Goal: Find specific page/section: Find specific page/section

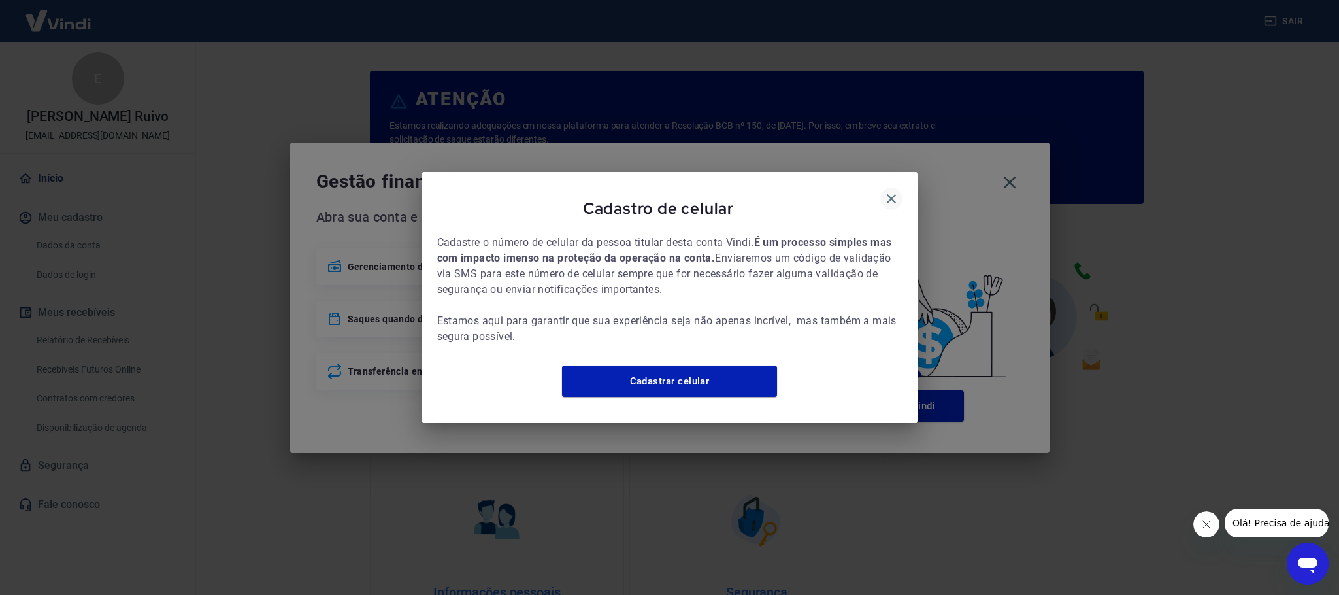
click at [895, 193] on icon "button" at bounding box center [892, 199] width 16 height 16
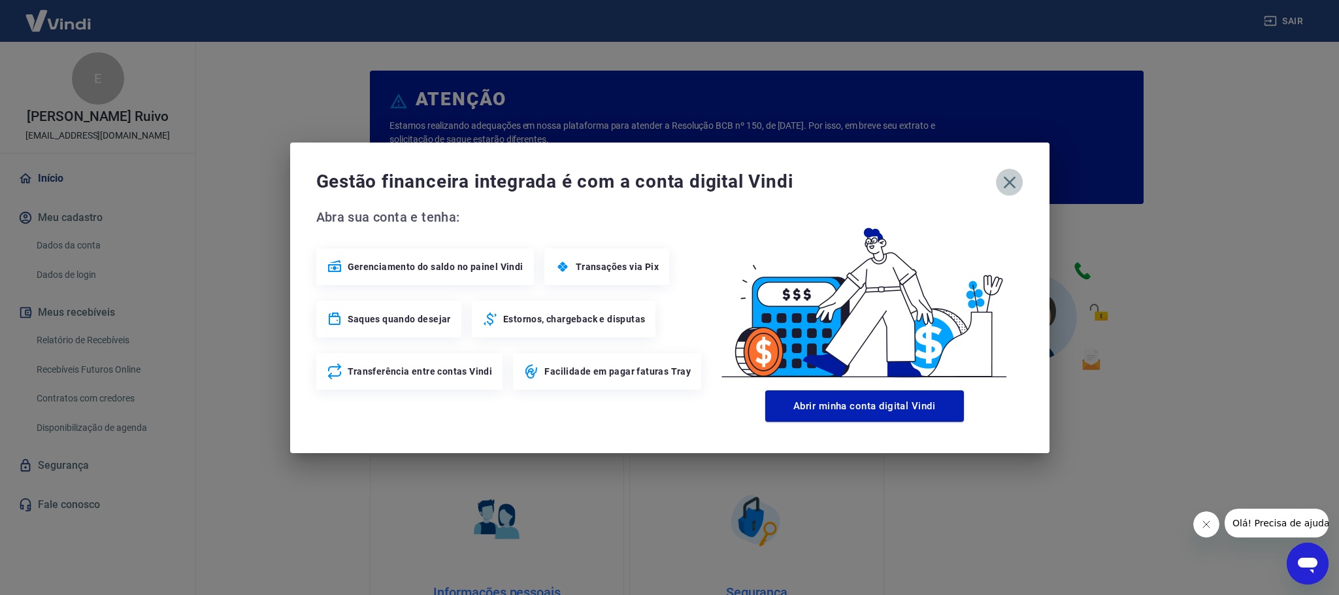
click at [1014, 181] on icon "button" at bounding box center [1009, 182] width 21 height 21
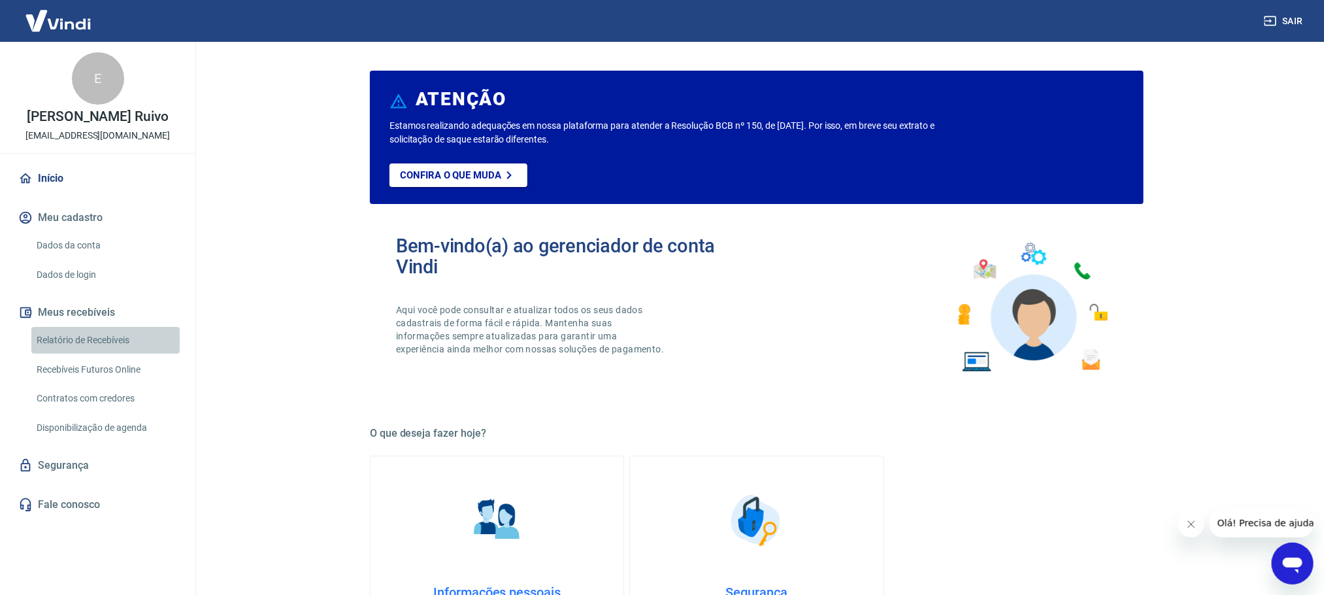
click at [73, 340] on link "Relatório de Recebíveis" at bounding box center [105, 340] width 148 height 27
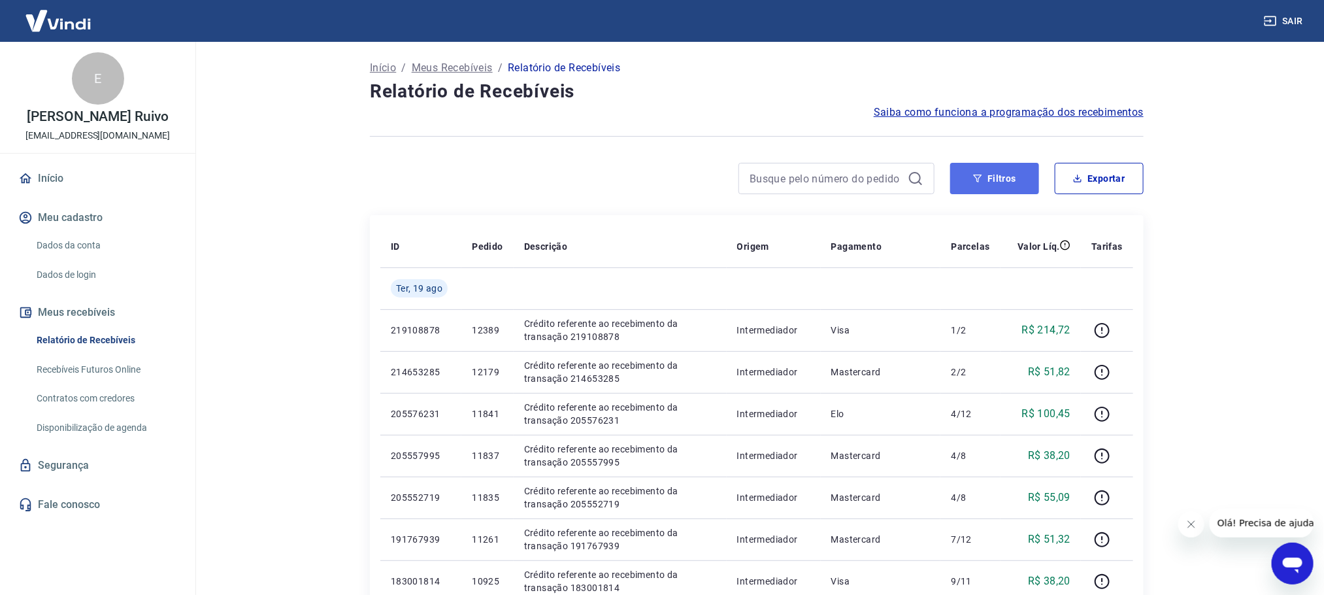
click at [1006, 189] on button "Filtros" at bounding box center [994, 178] width 89 height 31
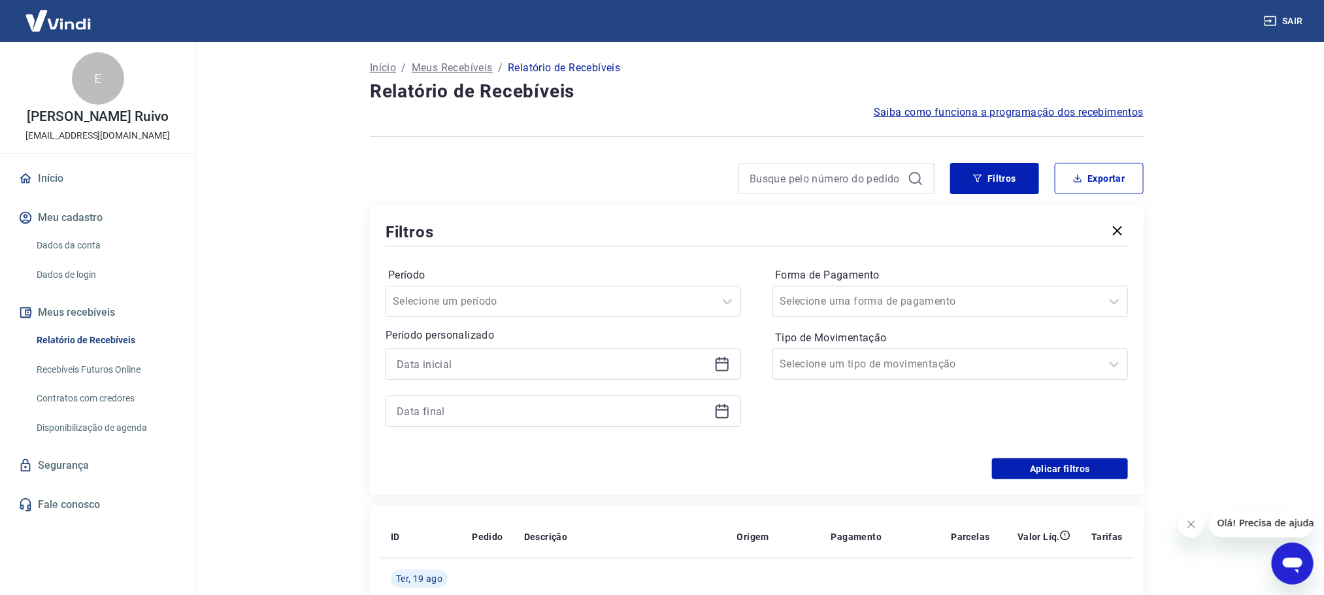
click at [724, 367] on icon at bounding box center [722, 364] width 16 height 16
click at [61, 178] on link "Início" at bounding box center [98, 178] width 164 height 29
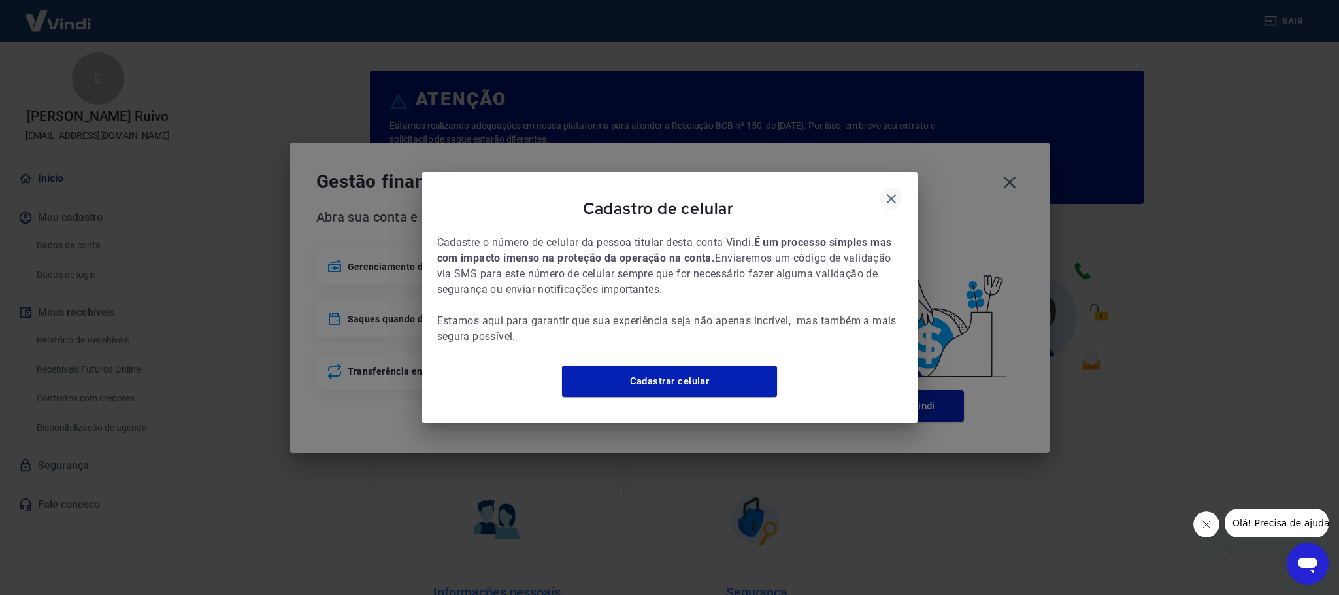
click at [898, 191] on icon "button" at bounding box center [892, 199] width 16 height 16
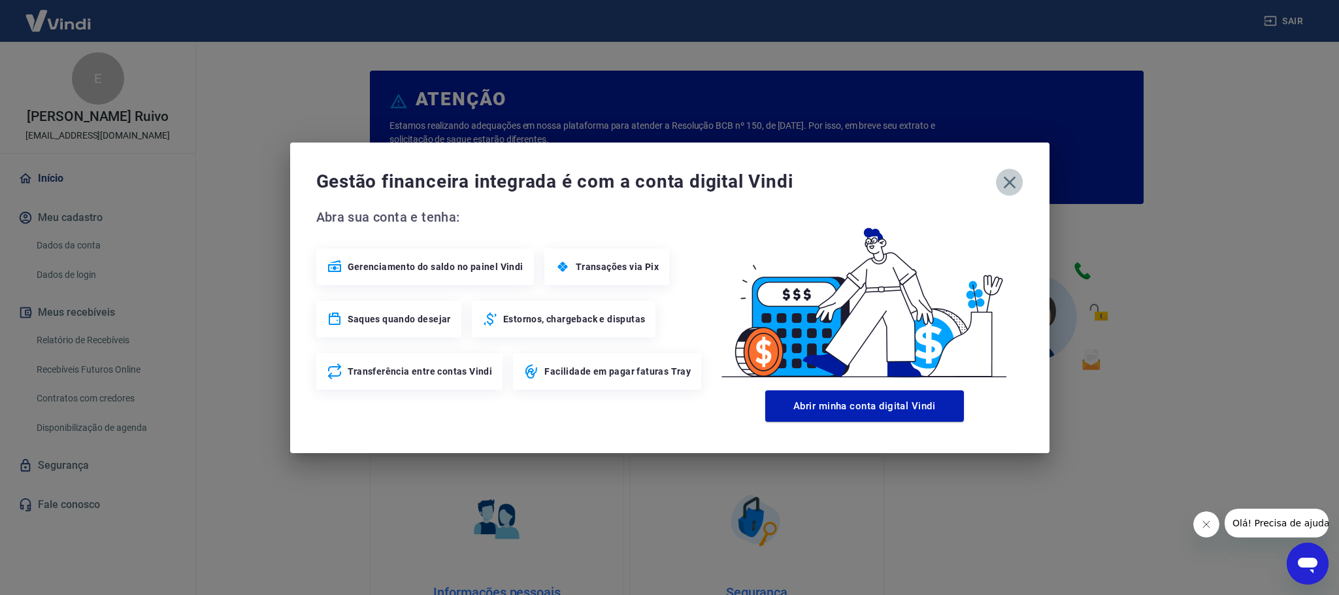
click at [1010, 184] on icon "button" at bounding box center [1009, 182] width 12 height 12
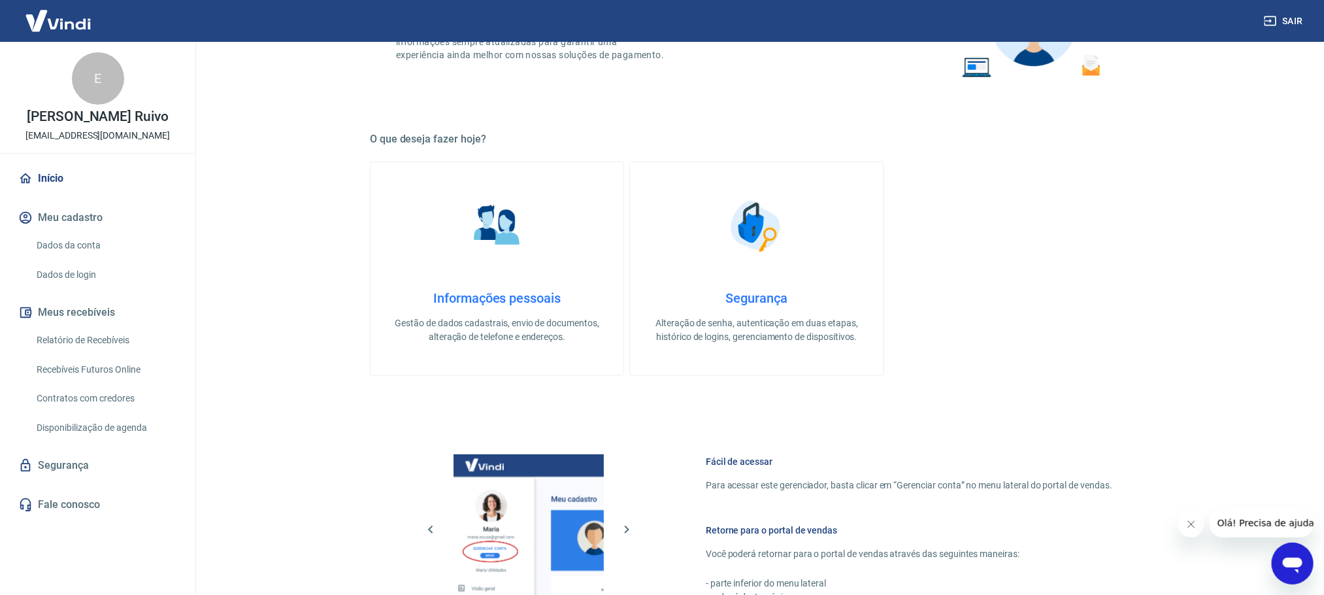
scroll to position [561, 0]
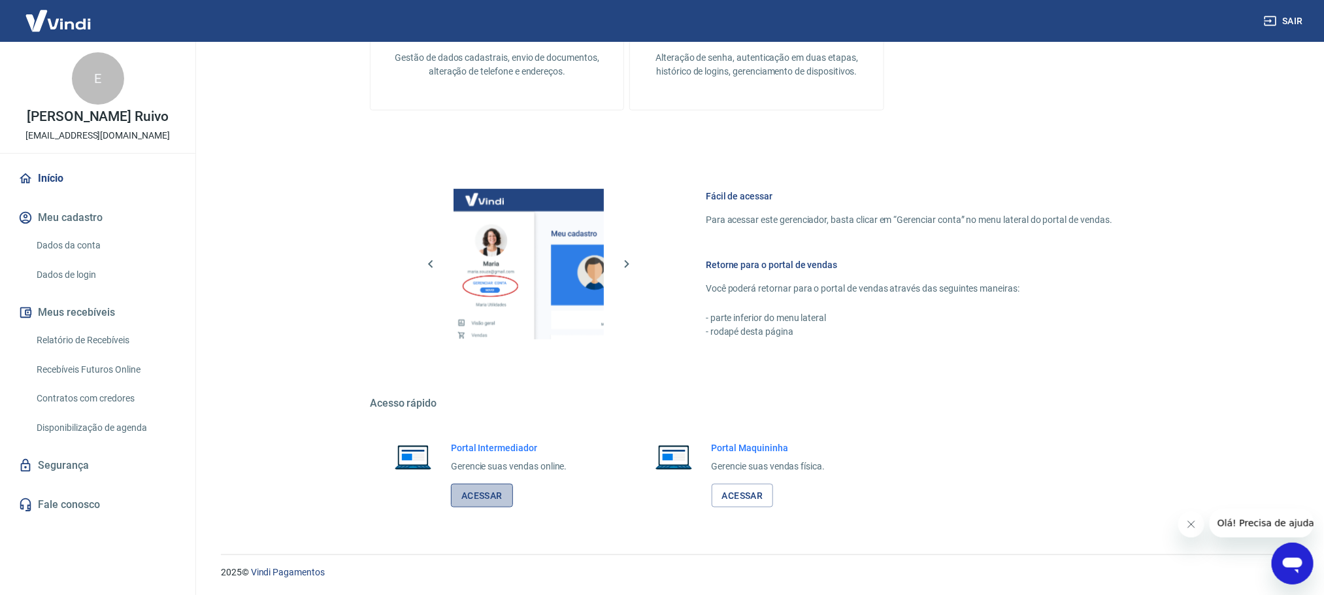
click at [469, 487] on link "Acessar" at bounding box center [482, 496] width 62 height 24
